Goal: Task Accomplishment & Management: Manage account settings

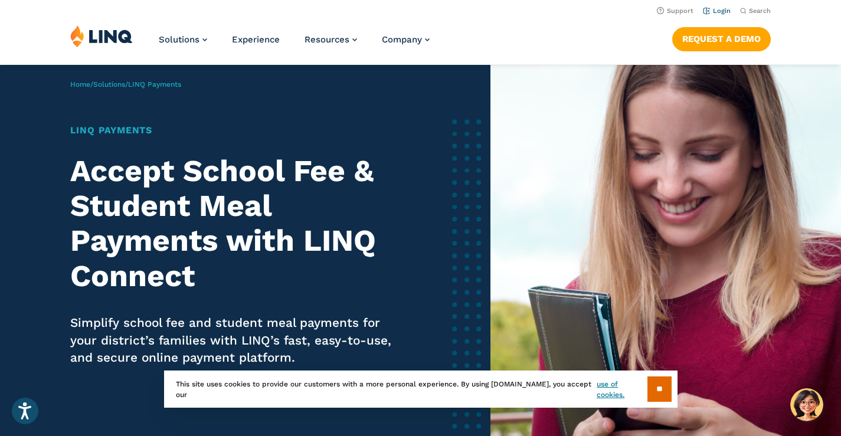
click at [724, 9] on link "Login" at bounding box center [717, 11] width 28 height 8
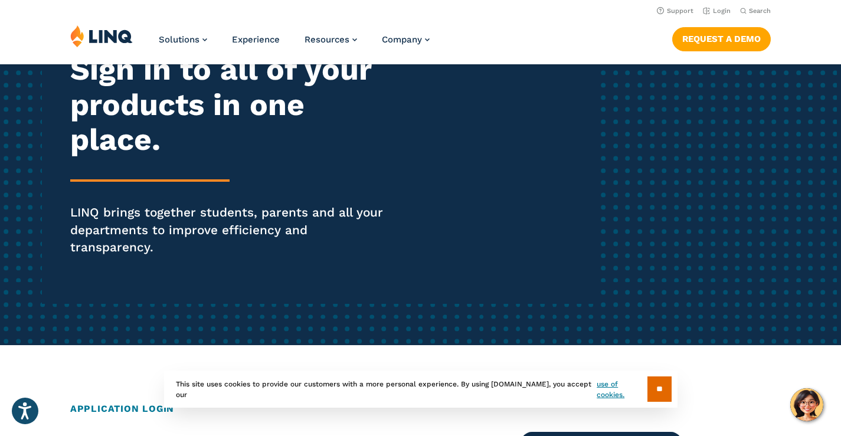
scroll to position [177, 0]
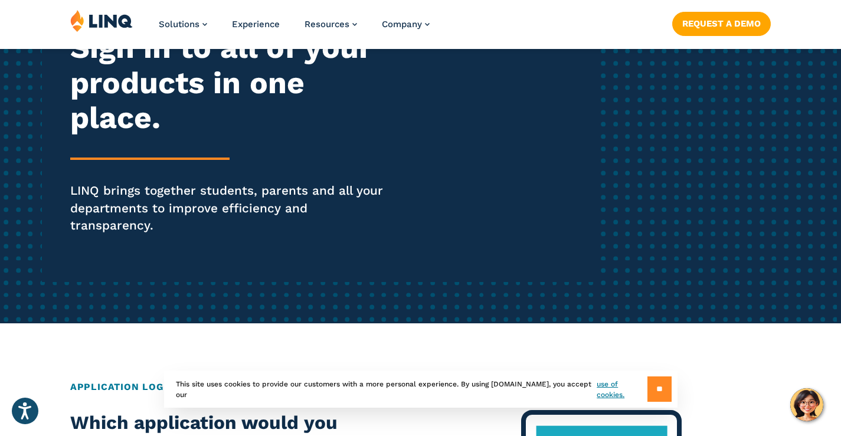
click at [651, 392] on input "**" at bounding box center [659, 388] width 24 height 25
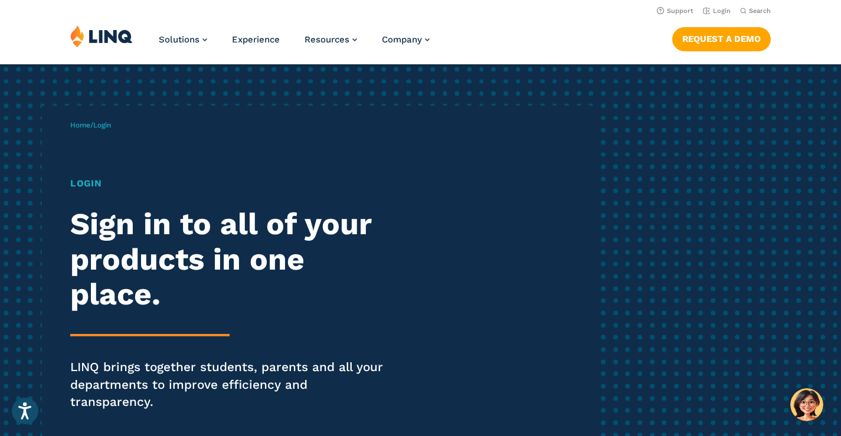
scroll to position [0, 0]
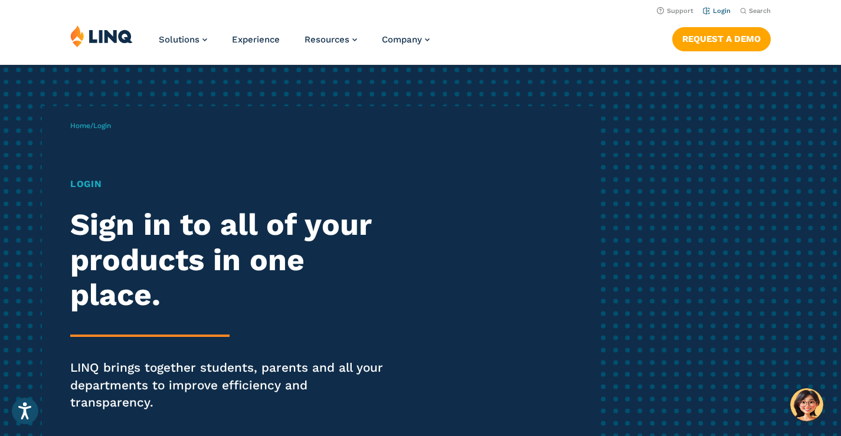
click at [713, 11] on link "Login" at bounding box center [717, 11] width 28 height 8
click at [122, 127] on div "Home / Login Login Sign in to all of your products in one place. LINQ brings to…" at bounding box center [332, 282] width 525 height 353
click at [94, 185] on h1 "Login" at bounding box center [232, 184] width 324 height 14
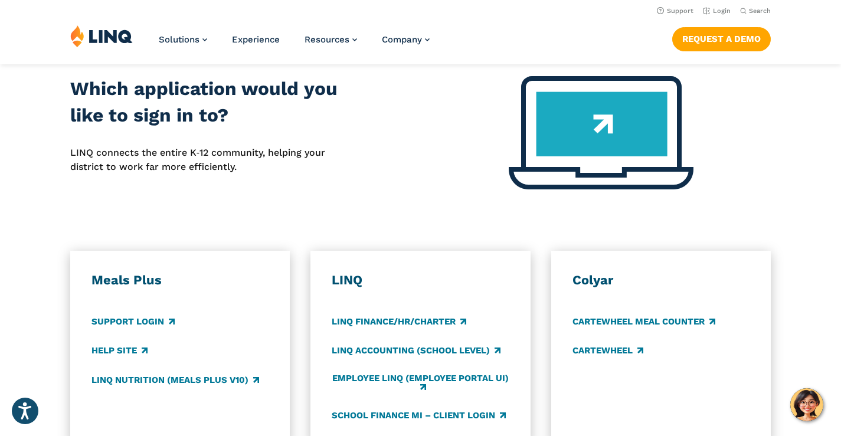
scroll to position [472, 0]
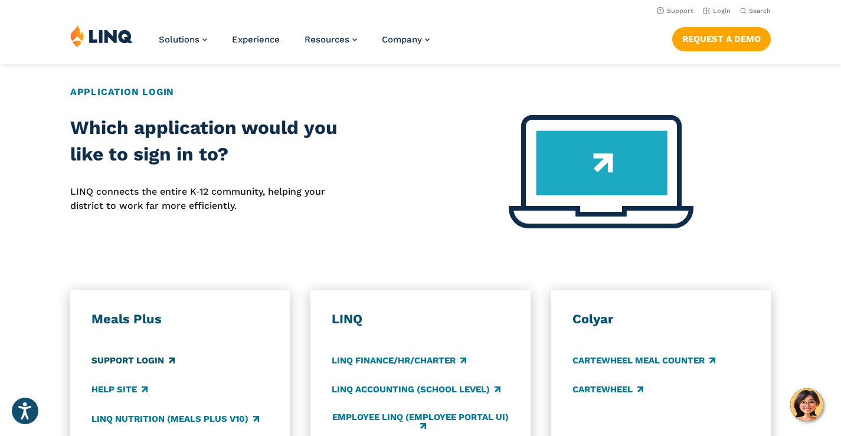
click at [157, 354] on link "Support Login" at bounding box center [132, 360] width 83 height 13
